Goal: Task Accomplishment & Management: Manage account settings

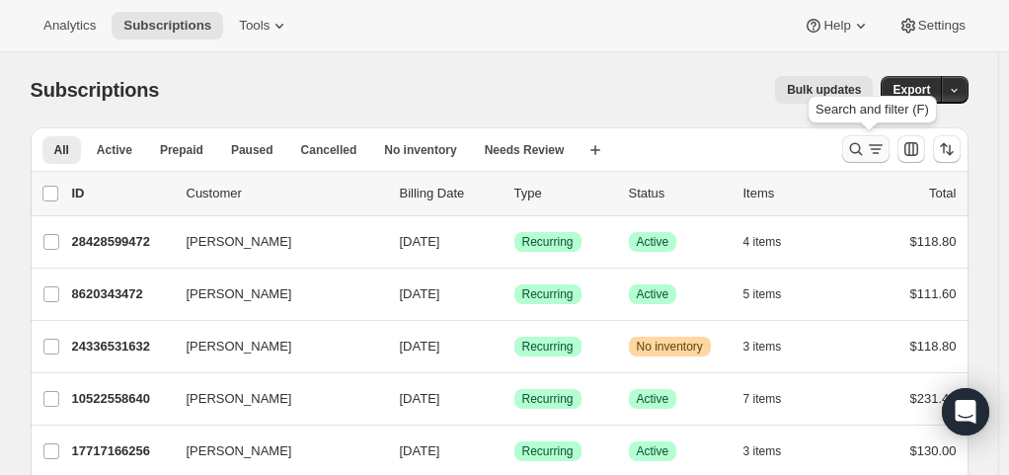
click at [858, 144] on icon "Search and filter results" at bounding box center [856, 149] width 20 height 20
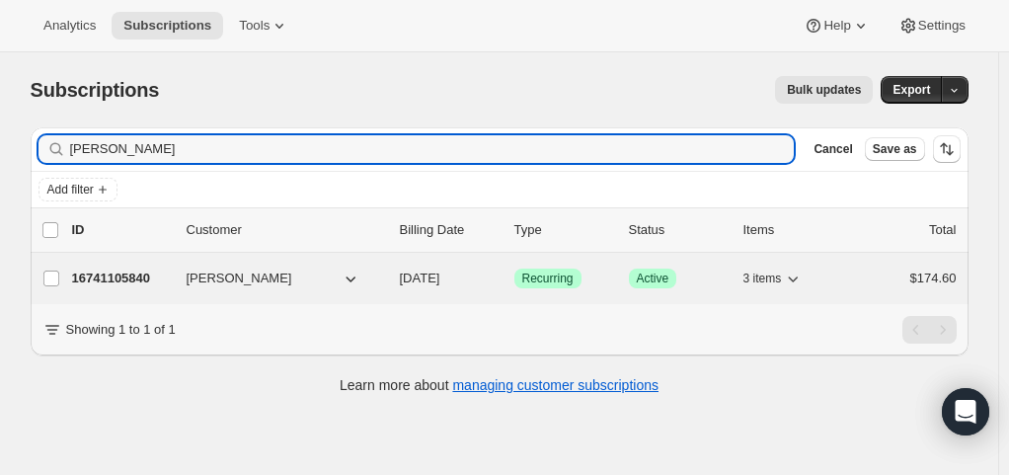
type input "nancy"
click at [134, 279] on p "16741105840" at bounding box center [121, 278] width 99 height 20
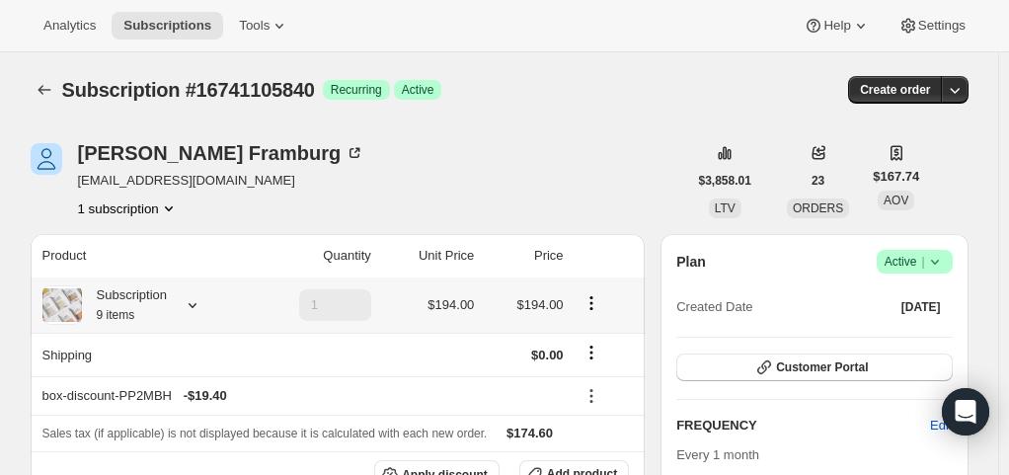
click at [135, 311] on small "9 items" at bounding box center [116, 315] width 38 height 14
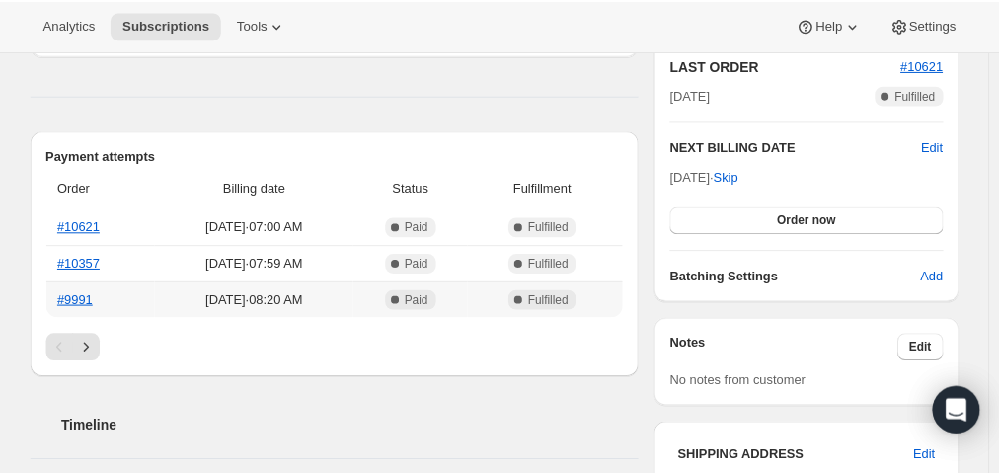
scroll to position [439, 0]
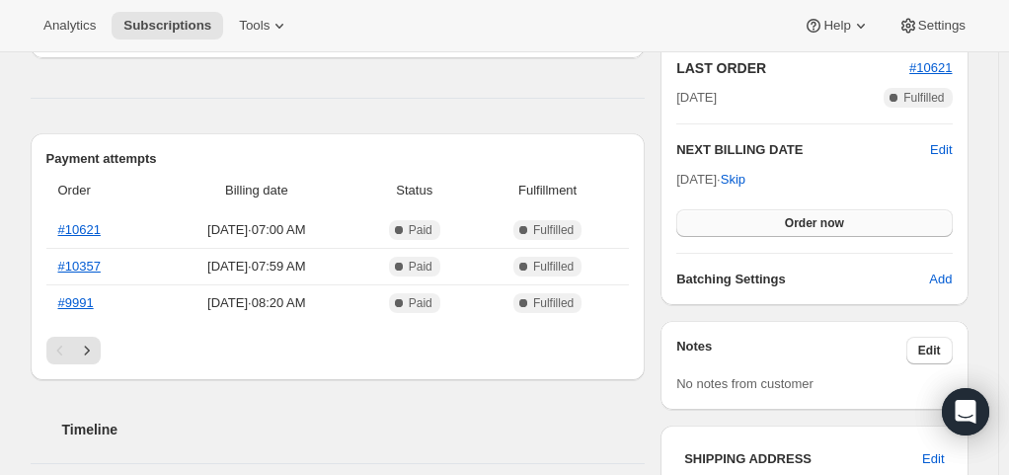
click at [796, 225] on span "Order now" at bounding box center [814, 223] width 59 height 16
click at [796, 225] on span "Click to confirm" at bounding box center [814, 223] width 90 height 16
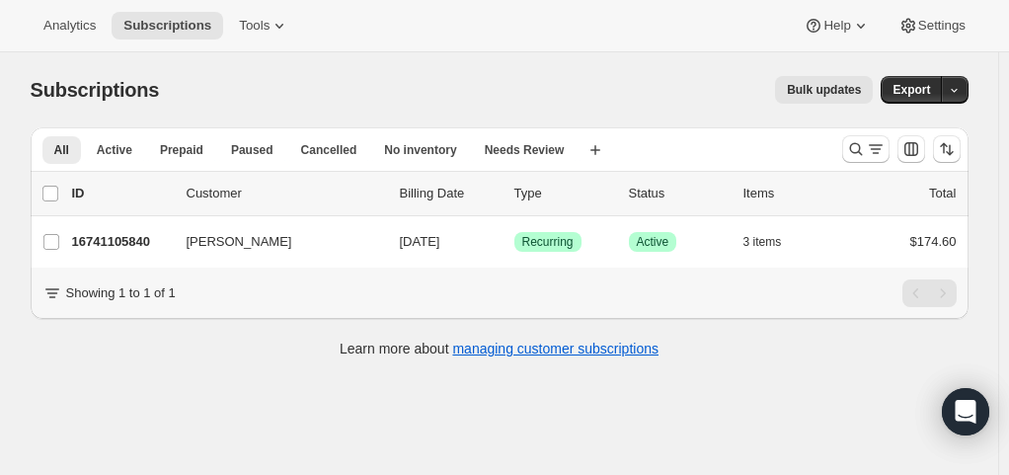
click at [290, 115] on div "Subscriptions. This page is ready Subscriptions Bulk updates More actions Bulk …" at bounding box center [500, 89] width 938 height 75
click at [75, 148] on button "All" at bounding box center [61, 150] width 38 height 28
click at [66, 24] on span "Analytics" at bounding box center [69, 26] width 52 height 16
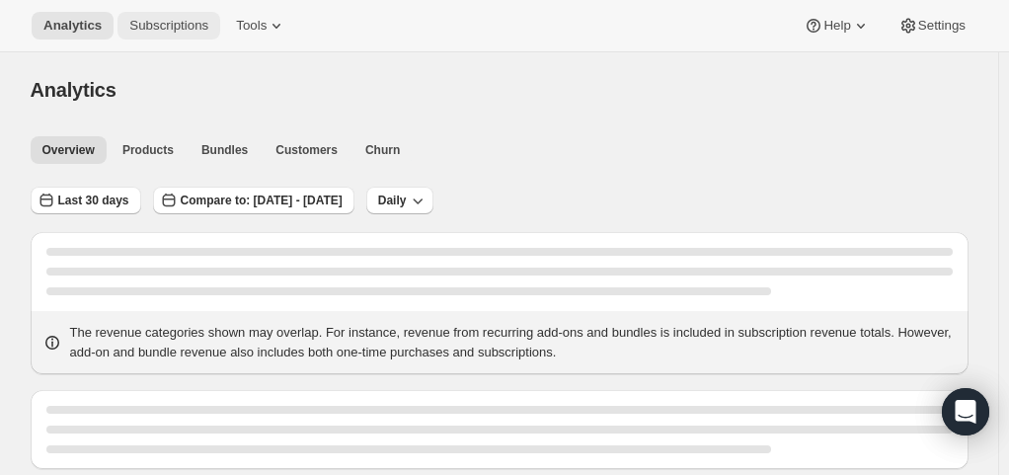
click at [164, 18] on span "Subscriptions" at bounding box center [168, 26] width 79 height 16
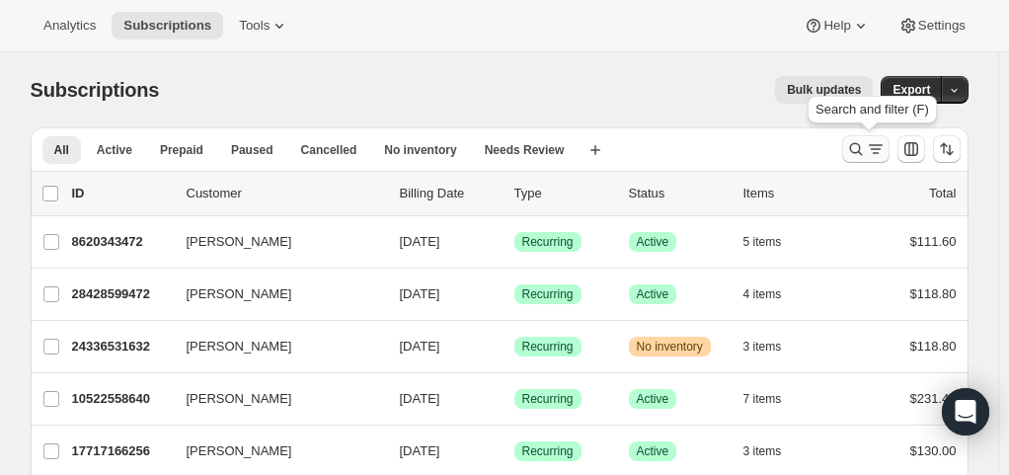
click at [865, 147] on icon "Search and filter results" at bounding box center [856, 149] width 20 height 20
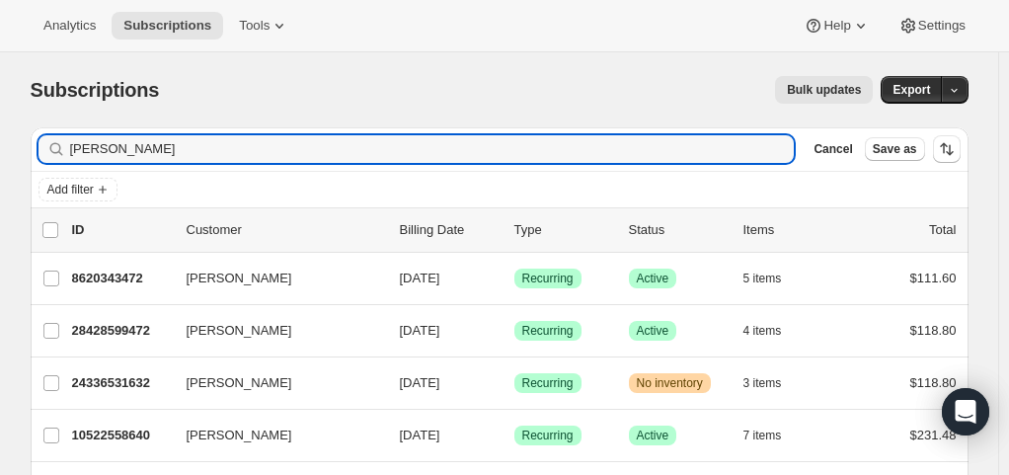
type input "[PERSON_NAME]"
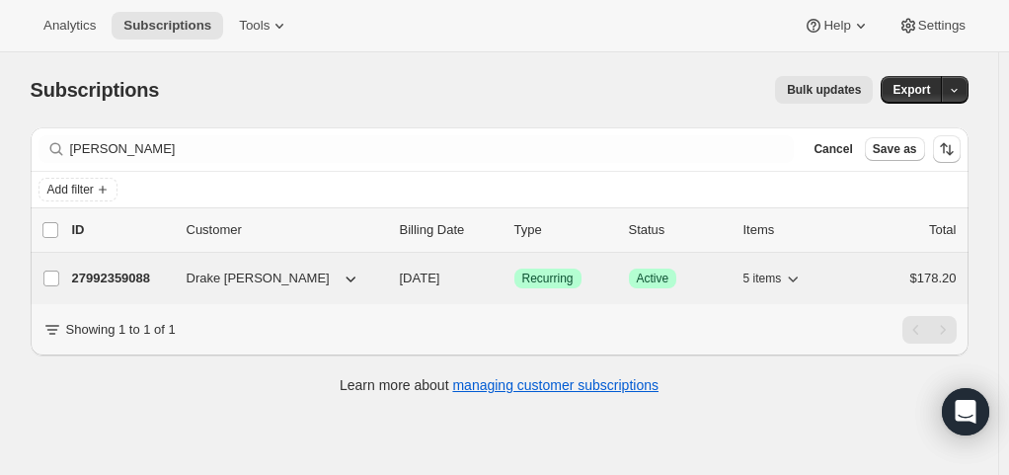
click at [114, 280] on p "27992359088" at bounding box center [121, 278] width 99 height 20
